Goal: Task Accomplishment & Management: Manage account settings

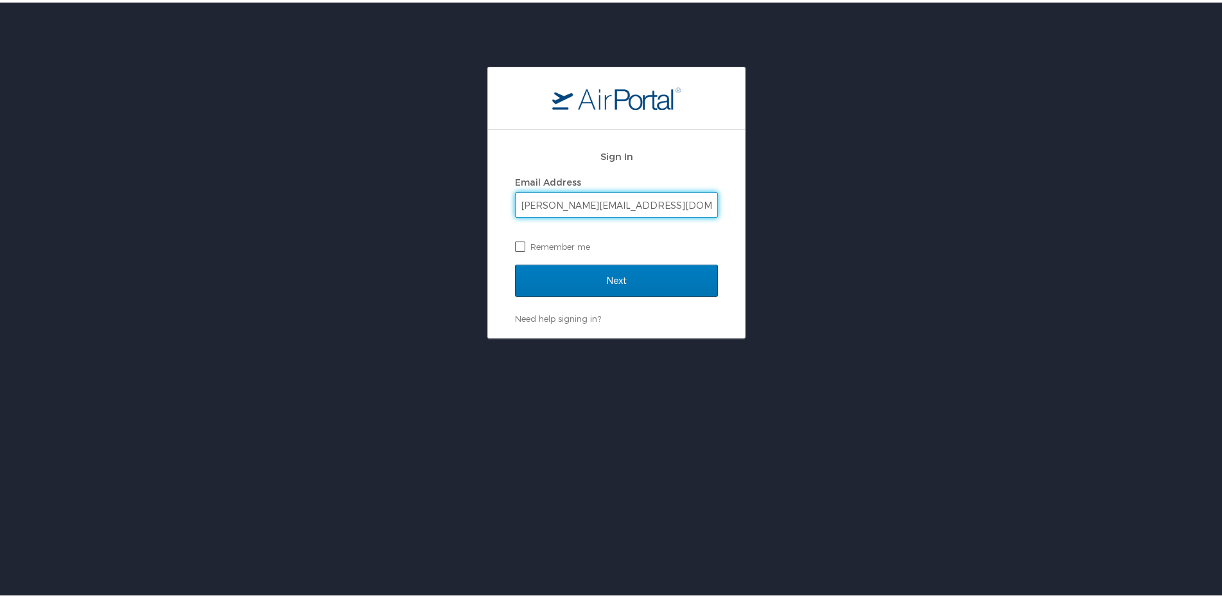
type input "[PERSON_NAME][EMAIL_ADDRESS][DOMAIN_NAME]"
click at [552, 246] on label "Remember me" at bounding box center [616, 243] width 203 height 19
click at [523, 246] on input "Remember me" at bounding box center [519, 243] width 8 height 8
checkbox input "true"
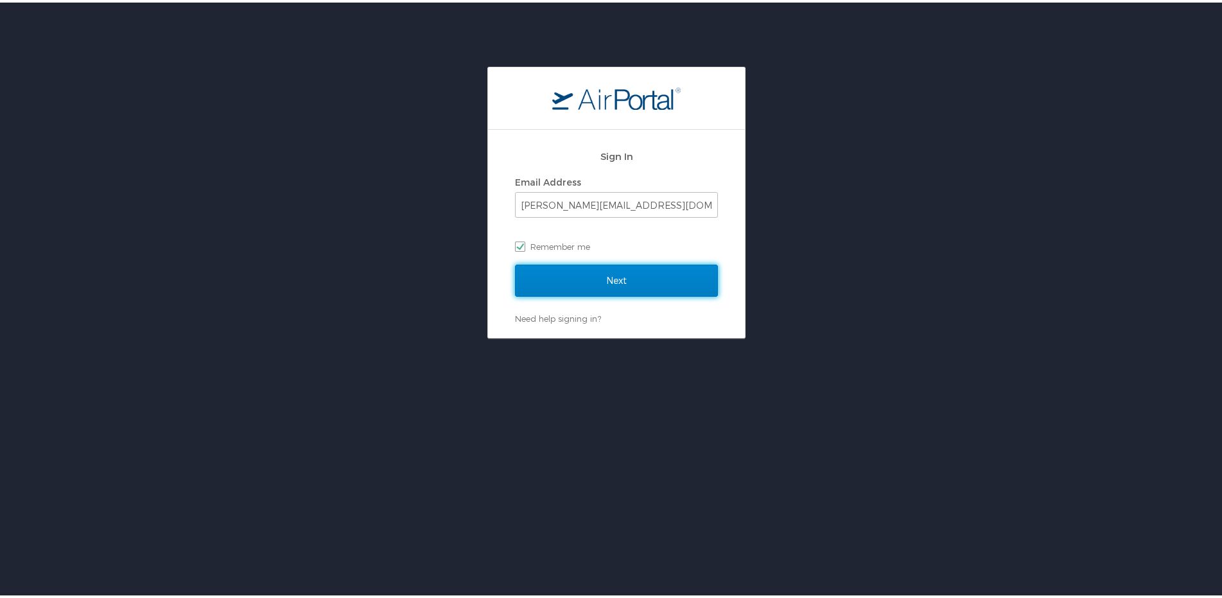
click at [582, 266] on input "Next" at bounding box center [616, 278] width 203 height 32
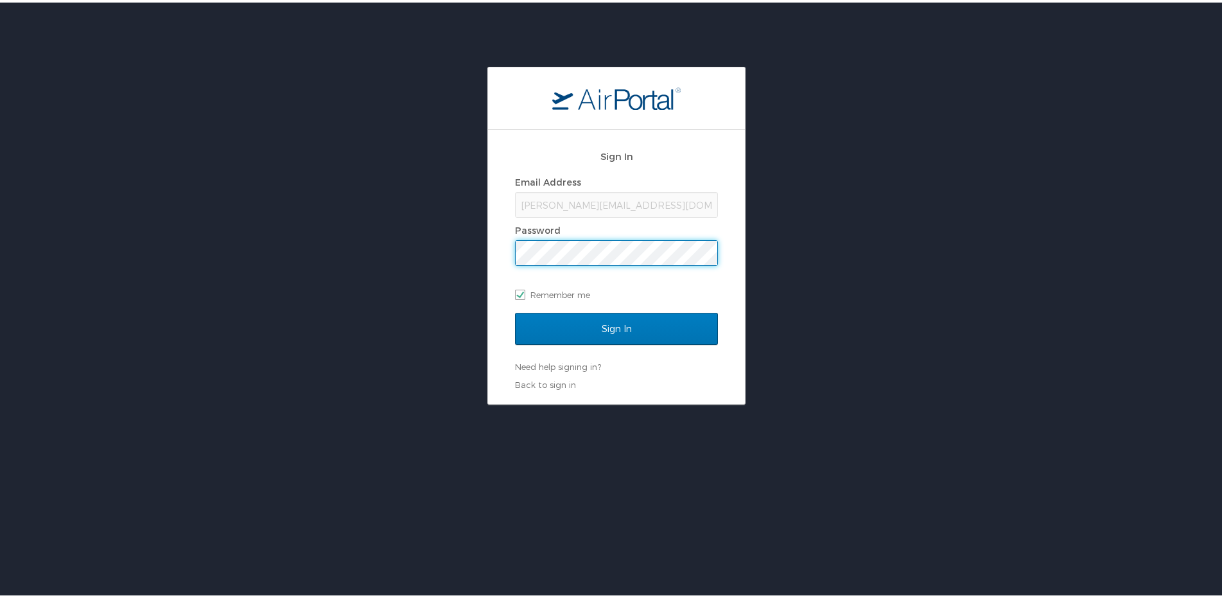
click at [515, 310] on input "Sign In" at bounding box center [616, 326] width 203 height 32
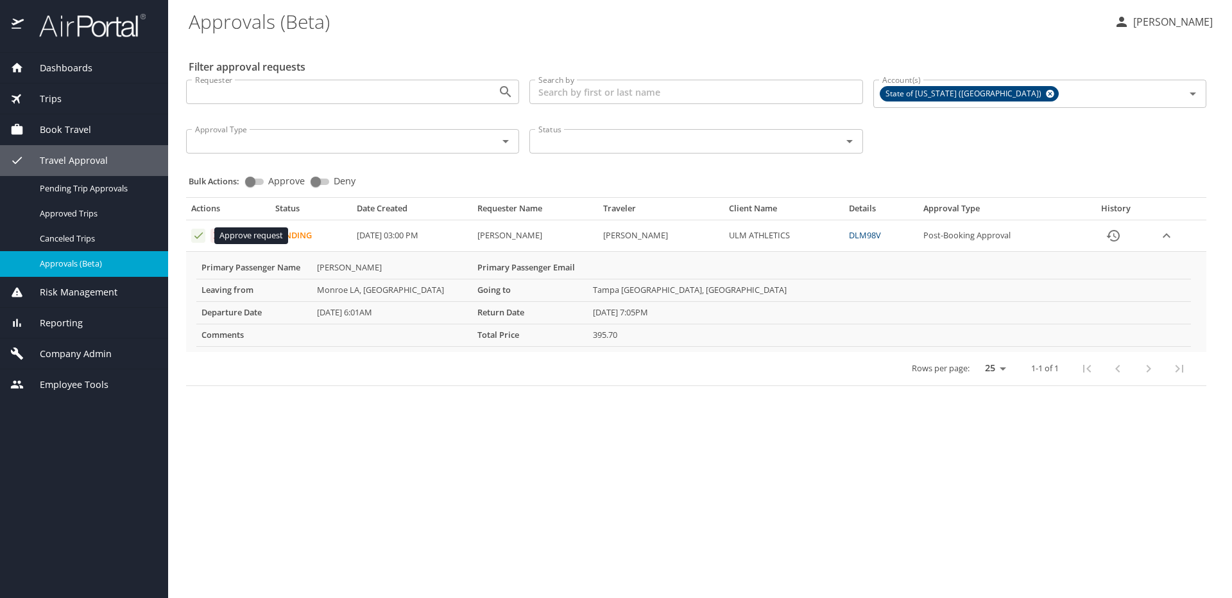
click at [198, 234] on icon "Approval table" at bounding box center [199, 235] width 12 height 12
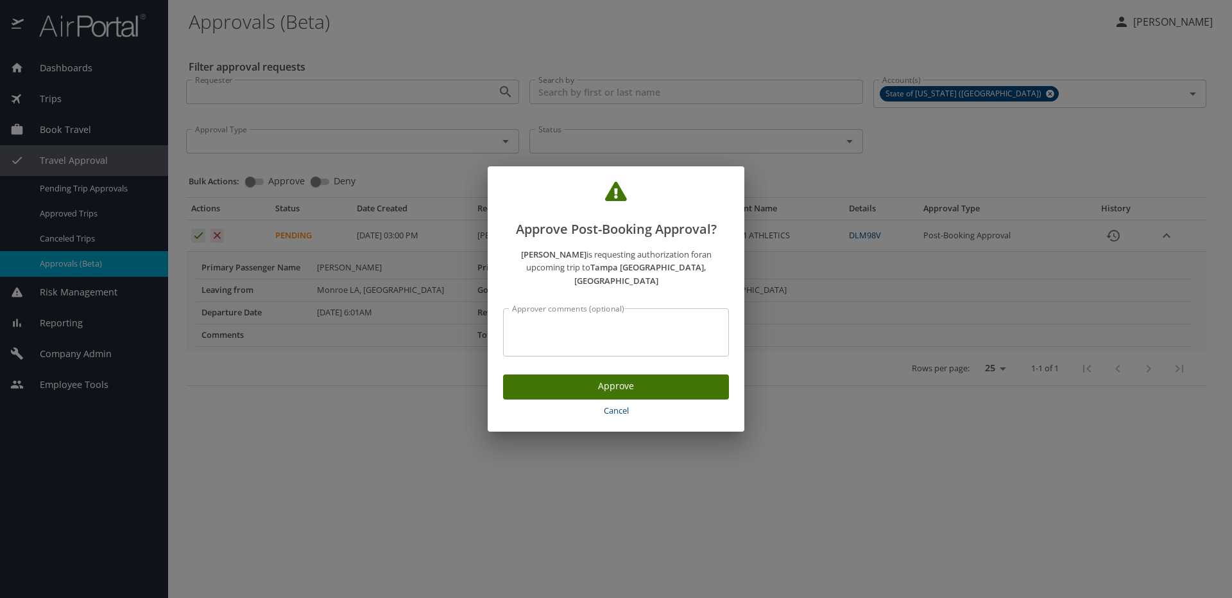
click at [639, 378] on span "Approve" at bounding box center [616, 386] width 205 height 16
